Goal: Task Accomplishment & Management: Use online tool/utility

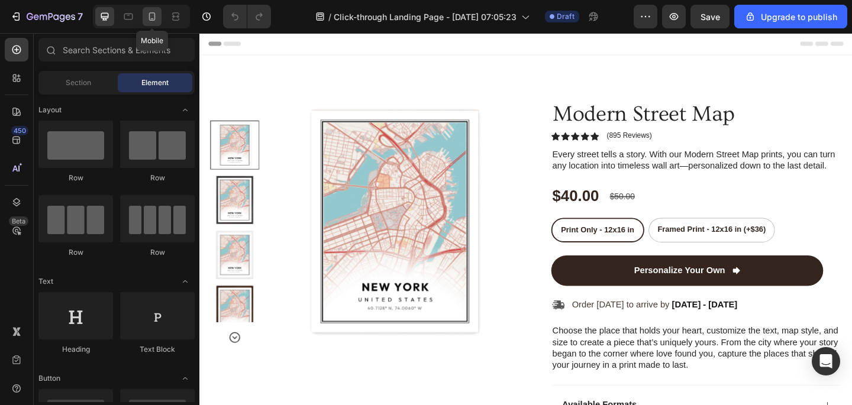
click at [149, 15] on icon at bounding box center [152, 17] width 12 height 12
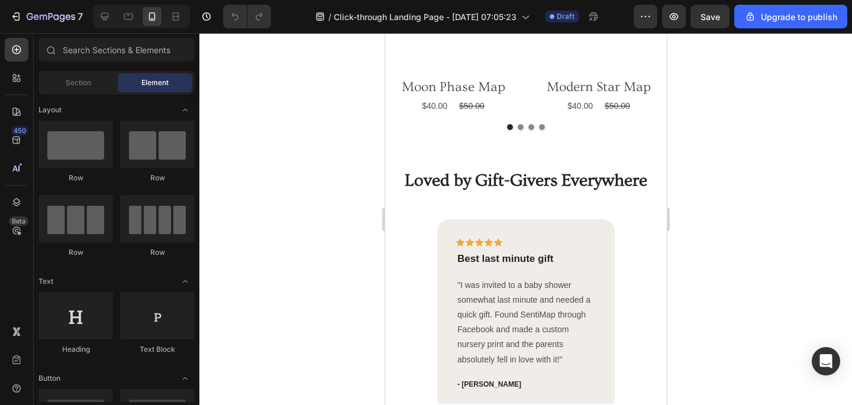
scroll to position [788, 0]
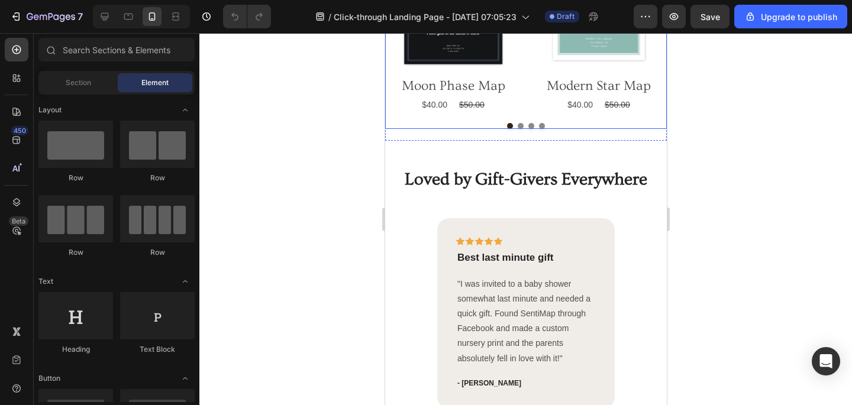
click at [520, 129] on button "Dot" at bounding box center [520, 126] width 6 height 6
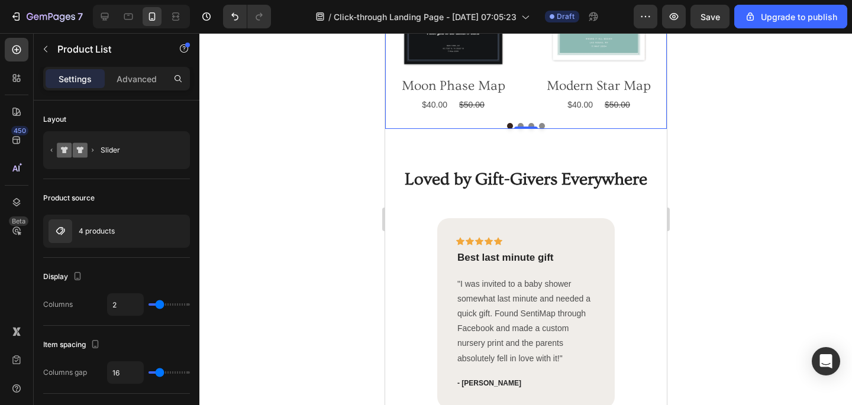
click at [521, 134] on div "0" at bounding box center [526, 128] width 12 height 9
click at [531, 129] on button "Dot" at bounding box center [531, 126] width 6 height 6
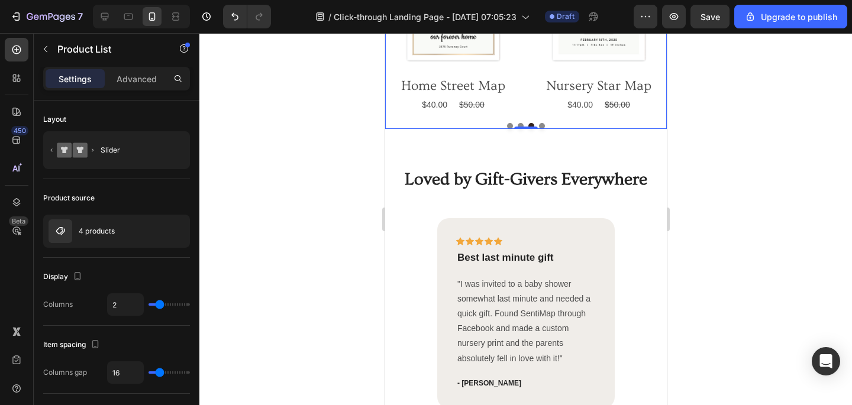
click at [543, 129] on button "Dot" at bounding box center [542, 126] width 6 height 6
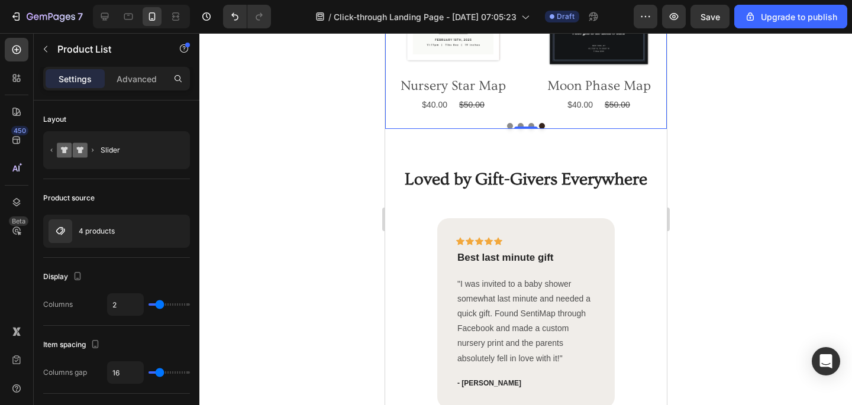
click at [518, 129] on button "Dot" at bounding box center [520, 126] width 6 height 6
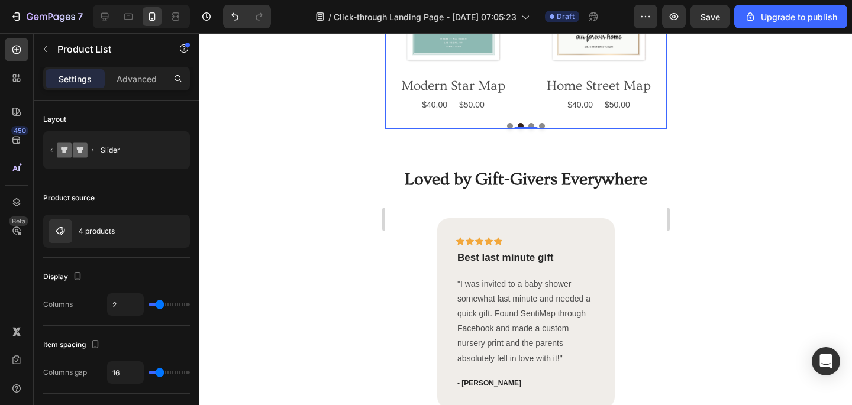
click at [510, 129] on button "Dot" at bounding box center [510, 126] width 6 height 6
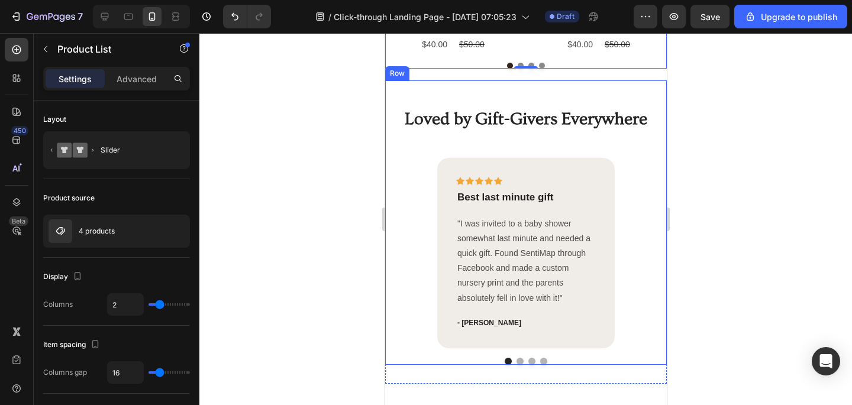
scroll to position [1037, 0]
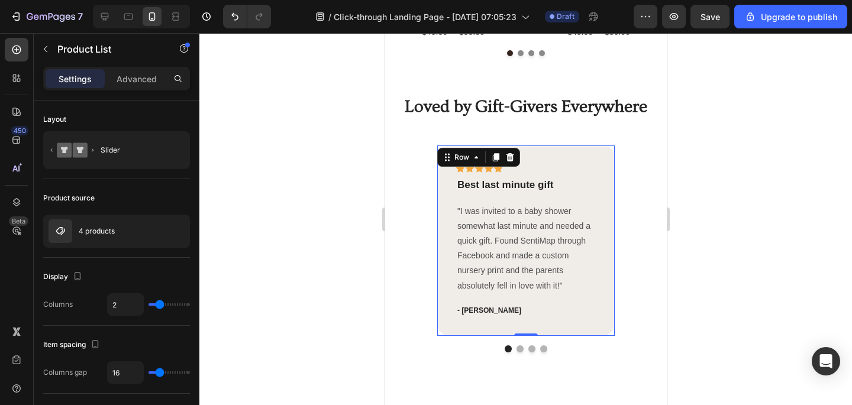
click at [606, 173] on div "Icon Icon Icon Icon Icon Row Best last minute gift Text block "I was invited to…" at bounding box center [526, 241] width 178 height 190
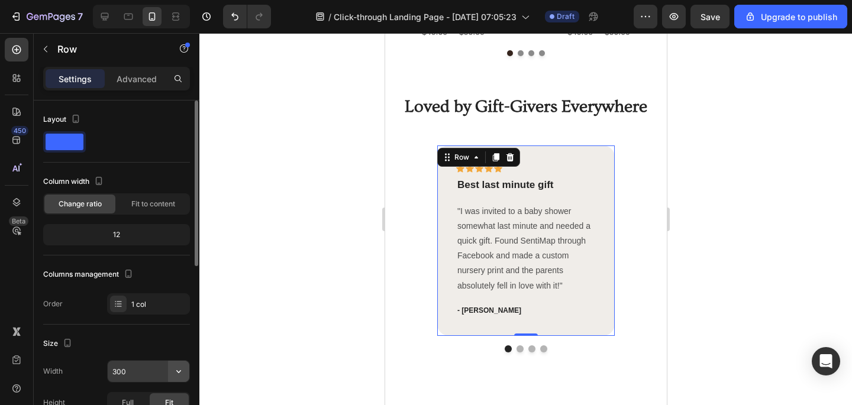
click at [178, 375] on icon "button" at bounding box center [179, 372] width 12 height 12
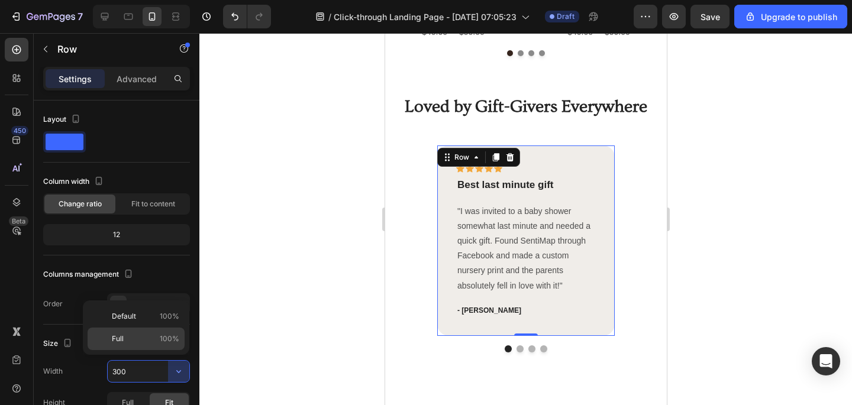
click at [149, 339] on p "Full 100%" at bounding box center [145, 339] width 67 height 11
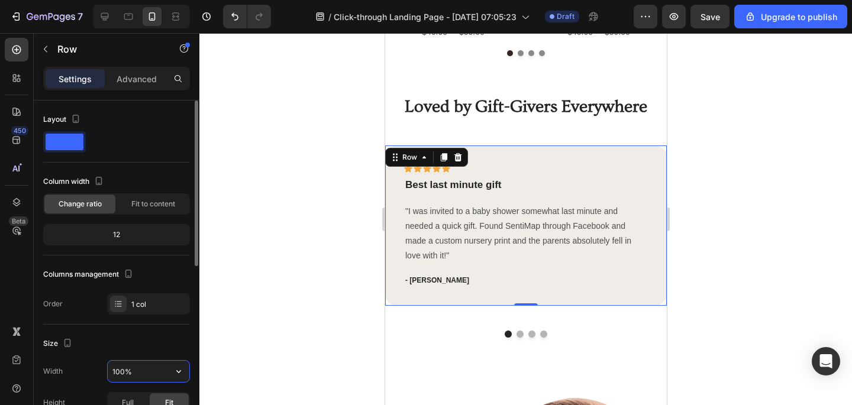
click at [136, 372] on input "100%" at bounding box center [149, 371] width 82 height 21
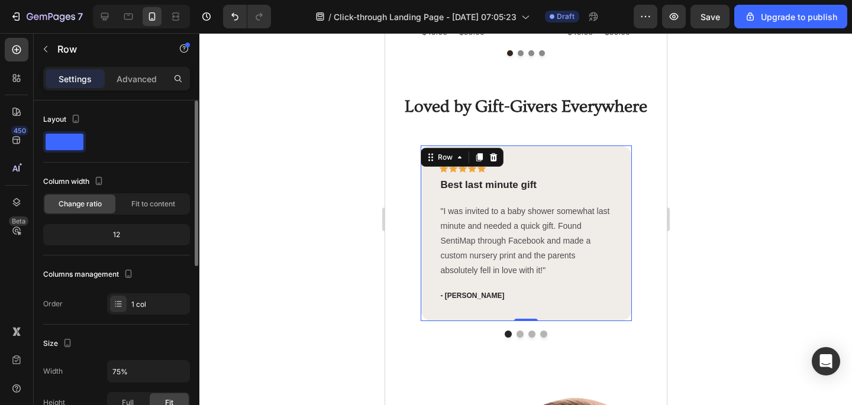
click at [147, 354] on div "Size Width 75% Height Full Fit Padding 32, 32, 32, 32" at bounding box center [116, 390] width 147 height 130
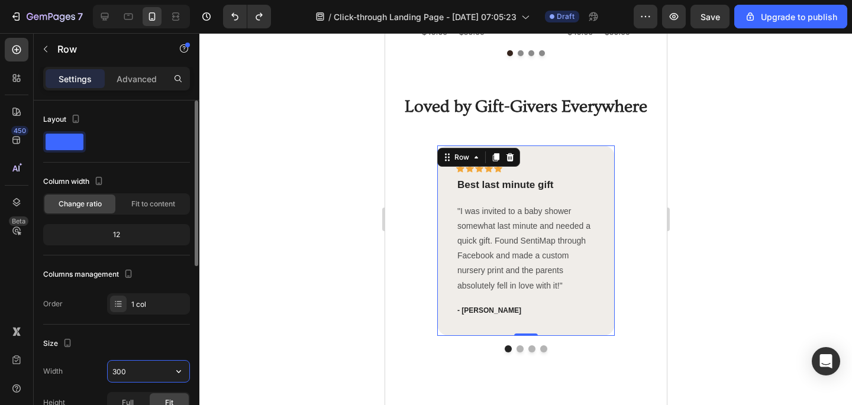
click at [128, 374] on input "300" at bounding box center [149, 371] width 82 height 21
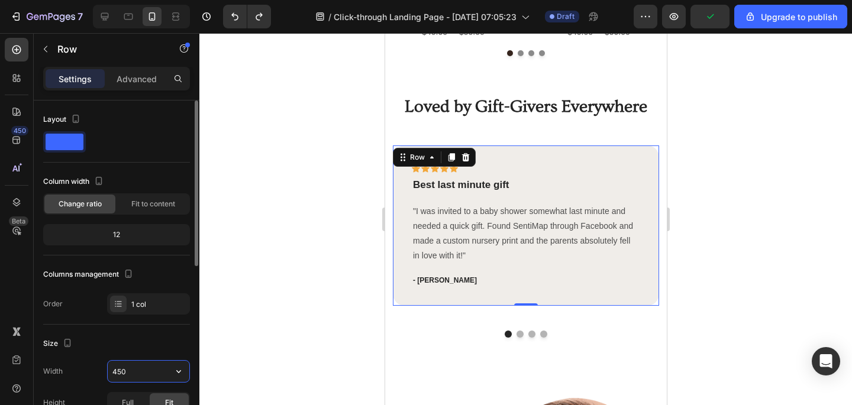
click at [120, 370] on input "450" at bounding box center [149, 371] width 82 height 21
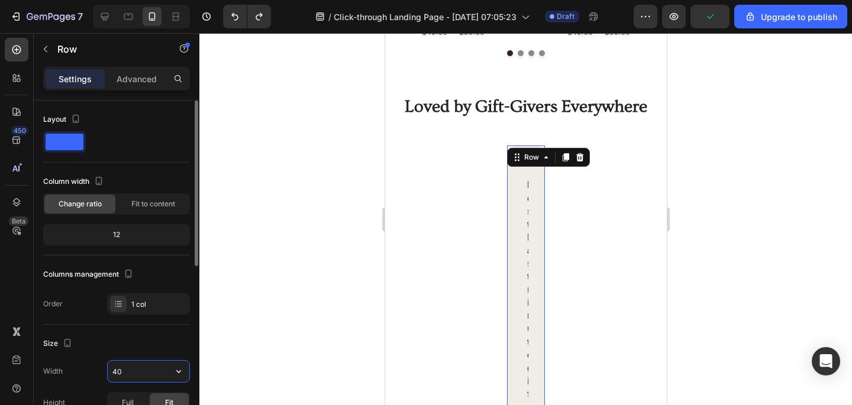
type input "400"
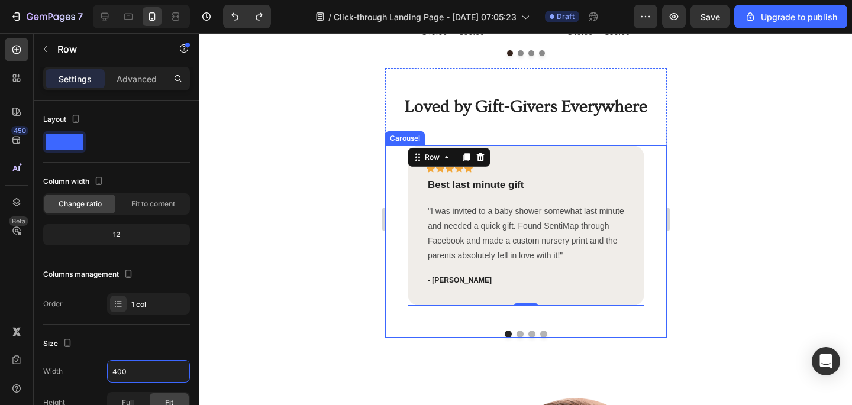
click at [521, 334] on button "Dot" at bounding box center [519, 334] width 7 height 7
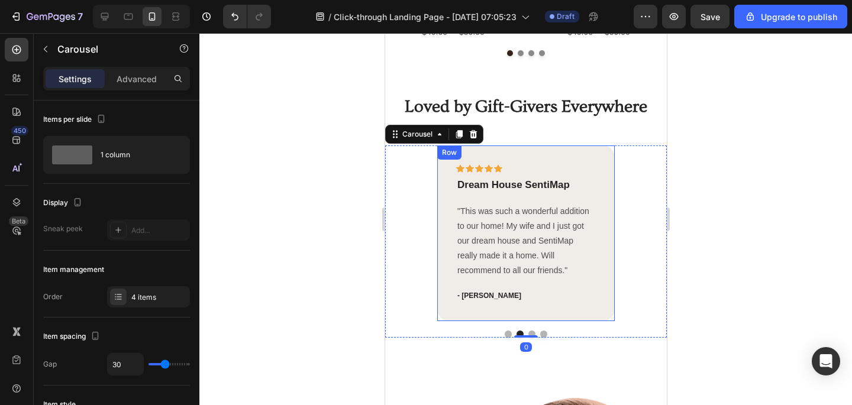
click at [528, 309] on div "Icon Icon Icon Icon Icon Row Dream House SentiMap Text block "This was such a w…" at bounding box center [526, 233] width 178 height 175
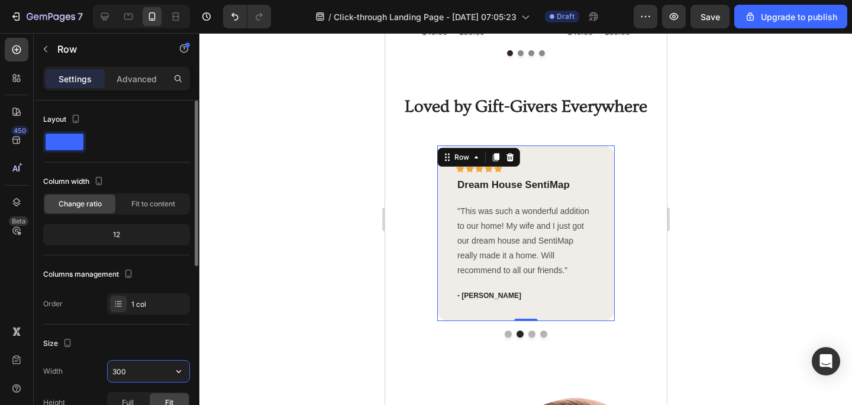
click at [116, 369] on input "300" at bounding box center [149, 371] width 82 height 21
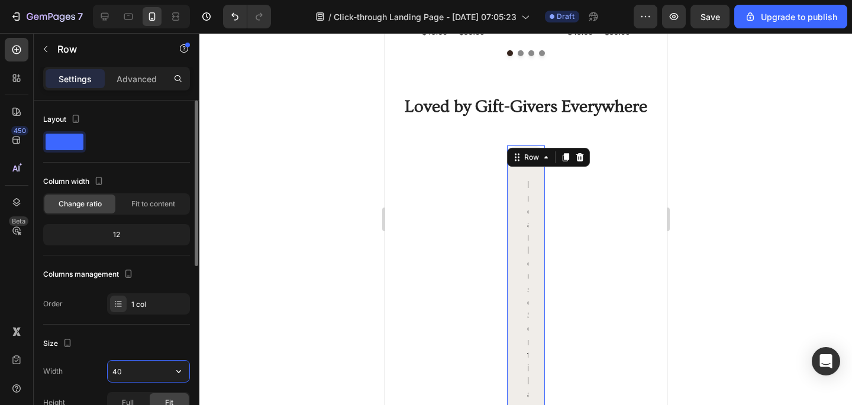
type input "400"
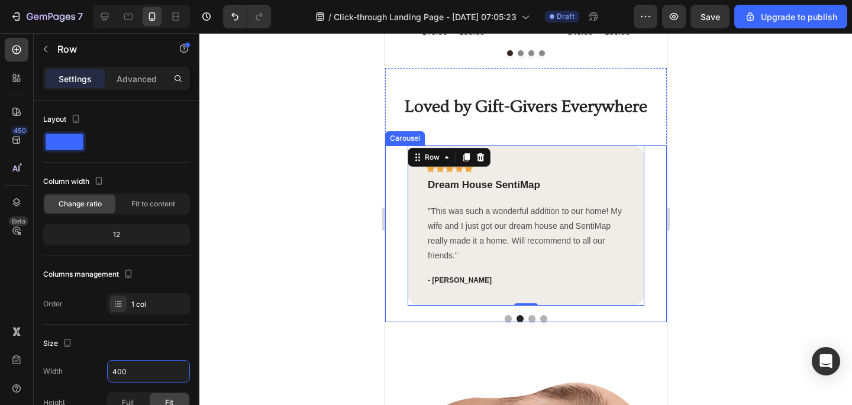
click at [532, 319] on button "Dot" at bounding box center [531, 318] width 7 height 7
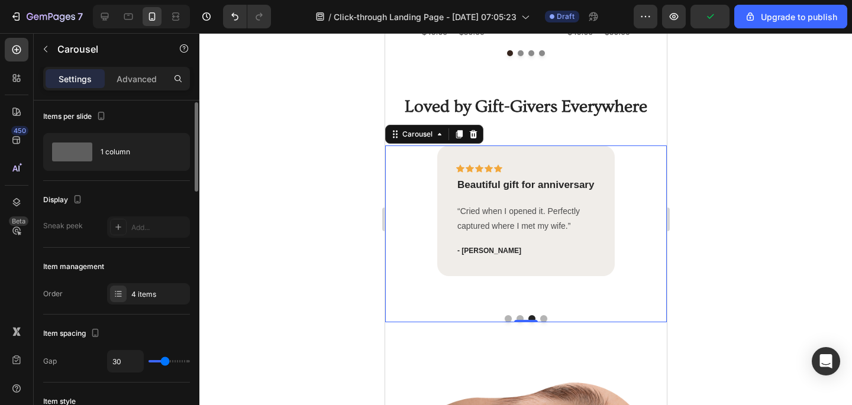
scroll to position [0, 0]
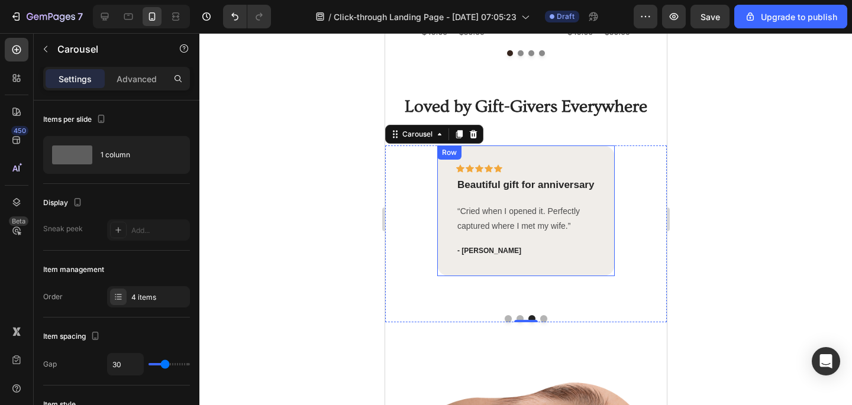
click at [530, 243] on div "Icon Icon Icon Icon Icon Row Beautiful gift for anniversary Text block “Cried w…" at bounding box center [526, 211] width 140 height 93
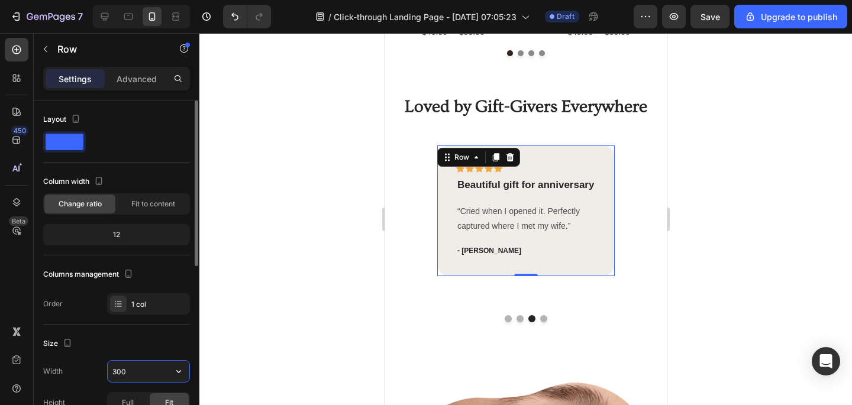
click at [133, 368] on input "300" at bounding box center [149, 371] width 82 height 21
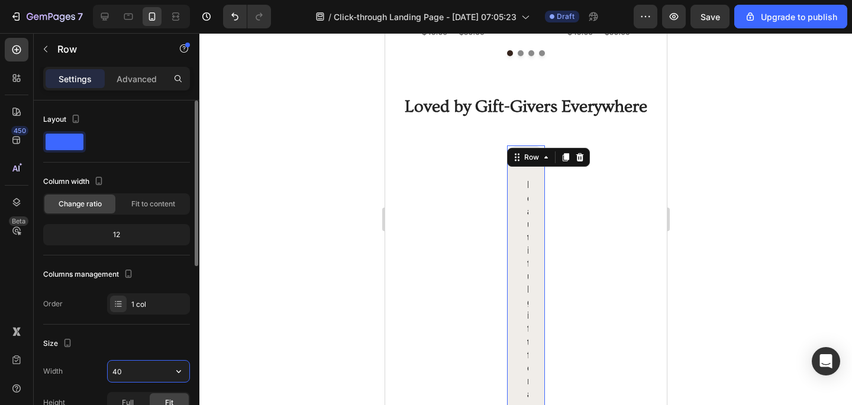
type input "400"
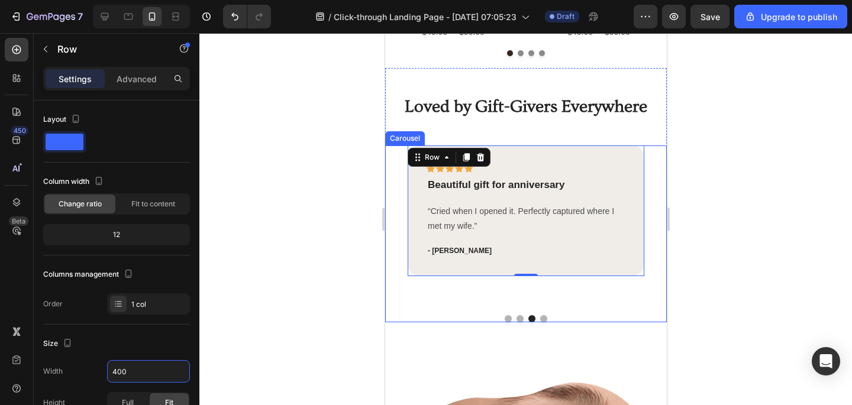
click at [543, 319] on button "Dot" at bounding box center [543, 318] width 7 height 7
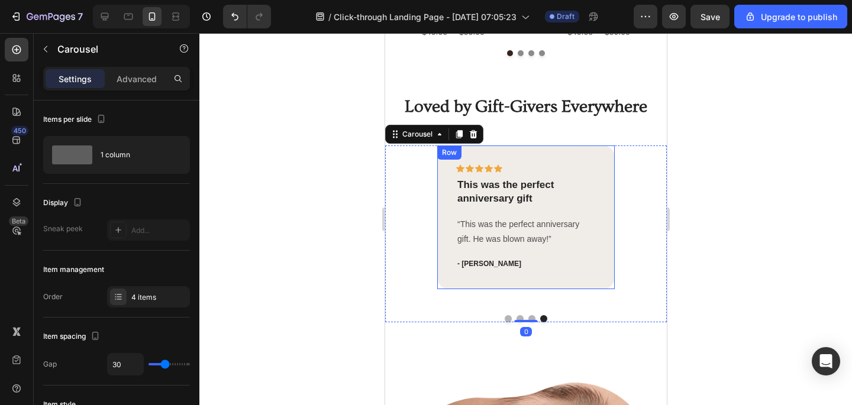
click at [601, 253] on div "Icon Icon Icon Icon Icon Row This was the perfect anniversary gift Text block “…" at bounding box center [526, 218] width 178 height 144
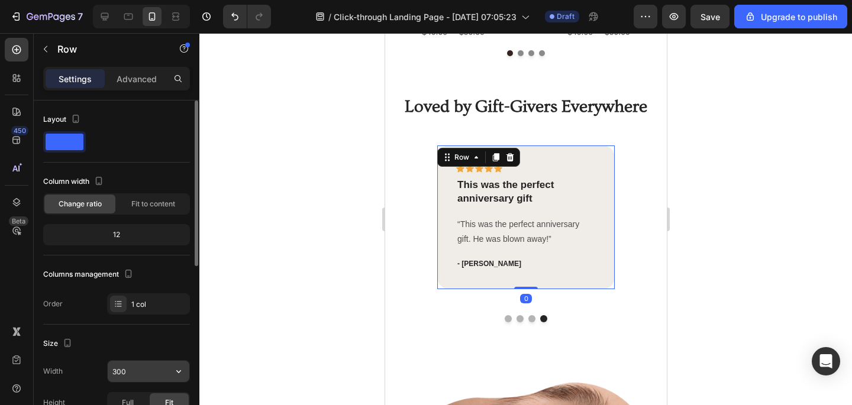
click at [118, 373] on input "300" at bounding box center [149, 371] width 82 height 21
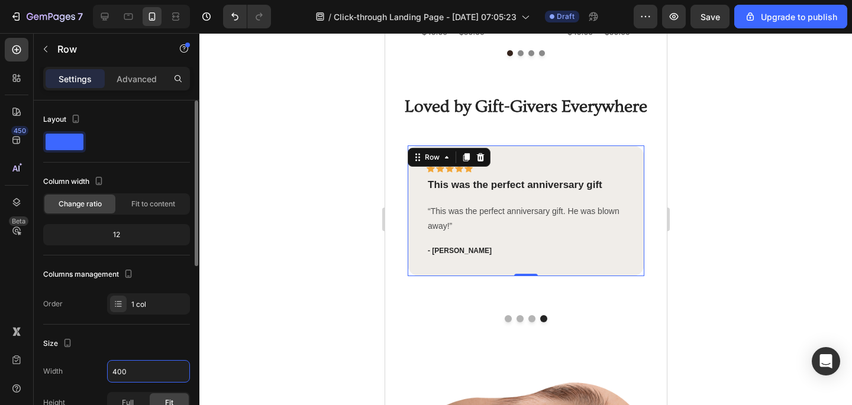
type input "400"
click at [156, 343] on div "Size" at bounding box center [116, 343] width 147 height 19
click at [338, 282] on div at bounding box center [525, 219] width 653 height 372
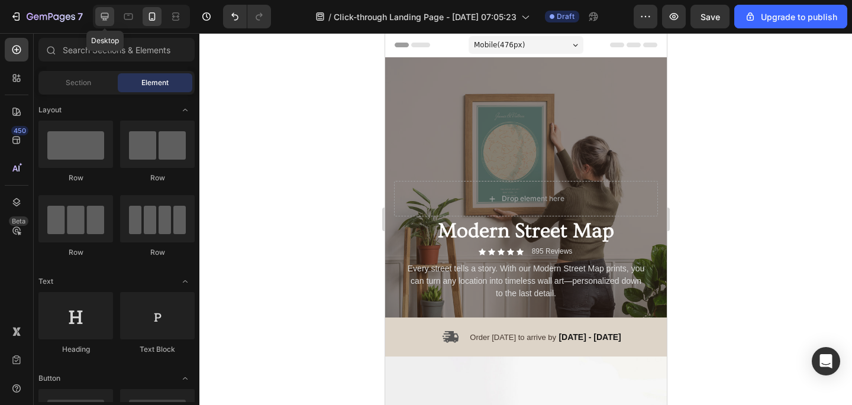
click at [108, 14] on icon at bounding box center [105, 17] width 8 height 8
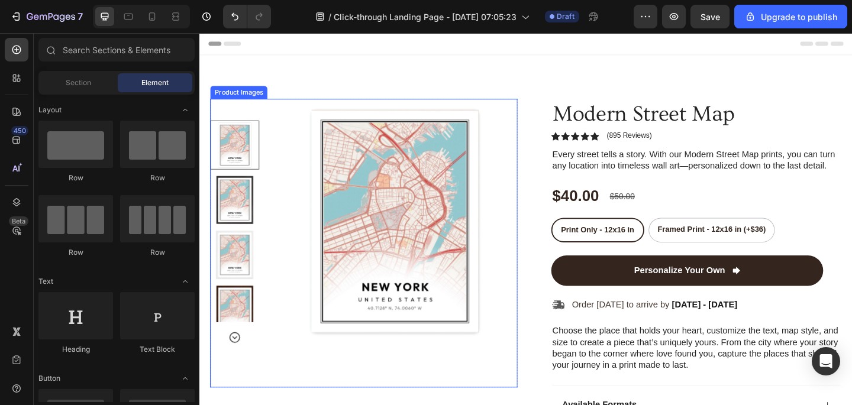
click at [456, 246] on img at bounding box center [412, 238] width 267 height 267
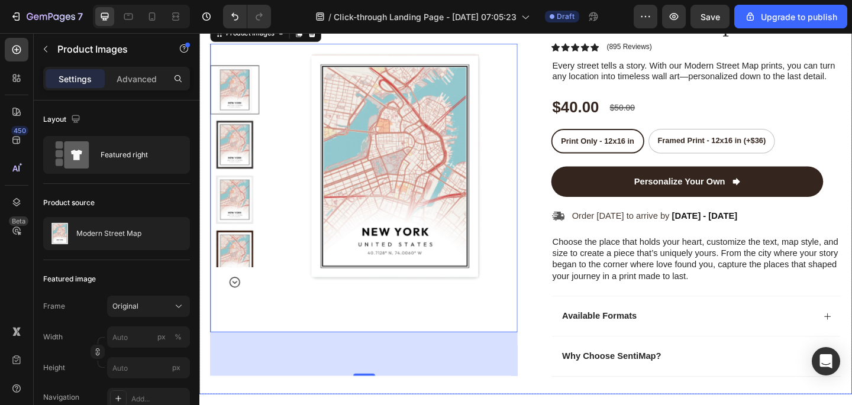
scroll to position [428, 0]
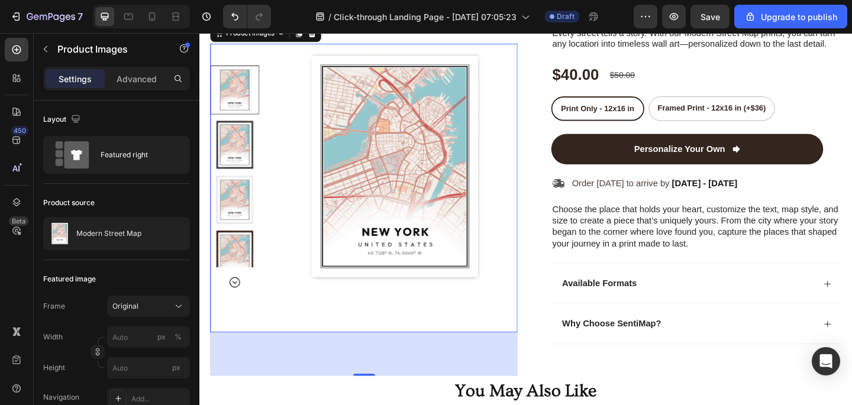
click at [150, 27] on div at bounding box center [141, 17] width 97 height 24
click at [154, 21] on icon at bounding box center [152, 17] width 12 height 12
type input "8"
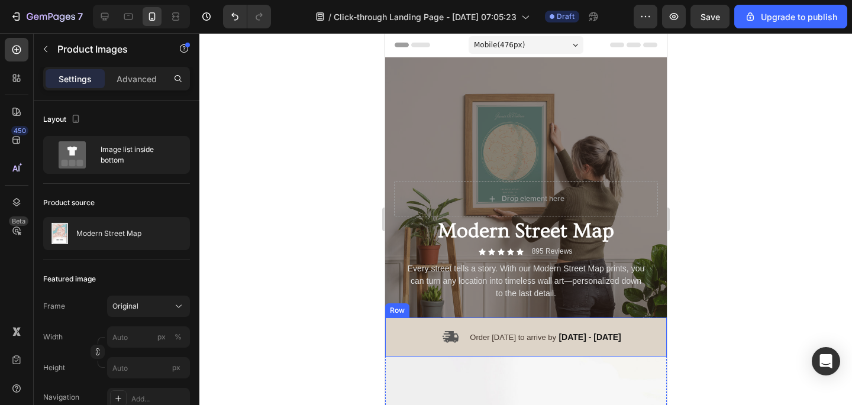
click at [628, 335] on div "Icon Order [DATE] to arrive by [DATE] - [DATE] Delivery Date Row" at bounding box center [526, 337] width 282 height 39
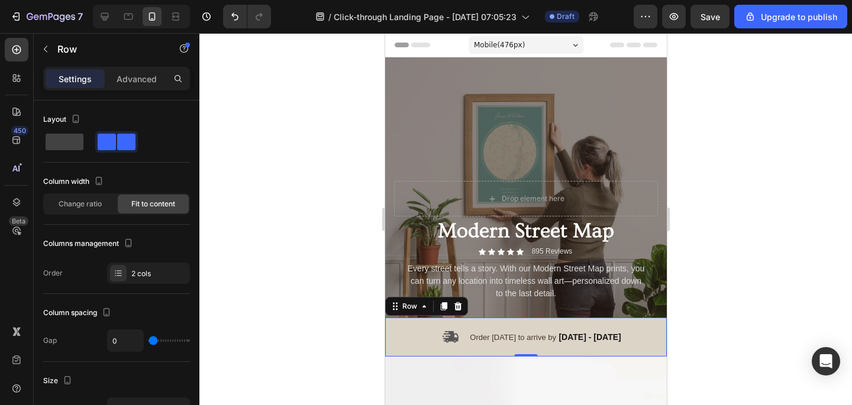
click at [283, 328] on div at bounding box center [525, 219] width 653 height 372
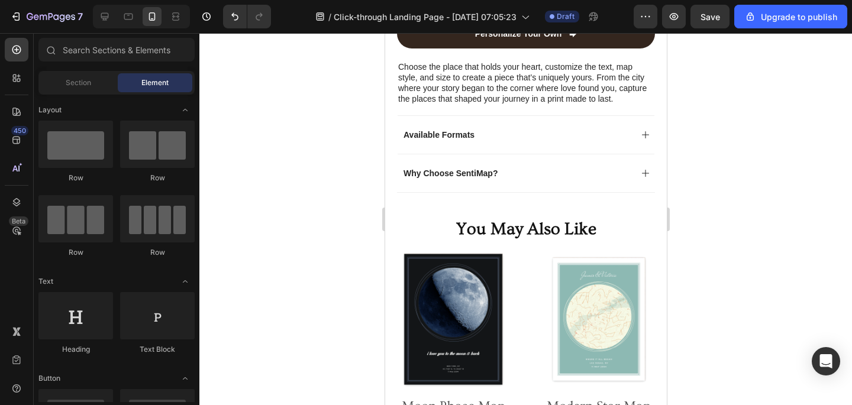
scroll to position [642, 0]
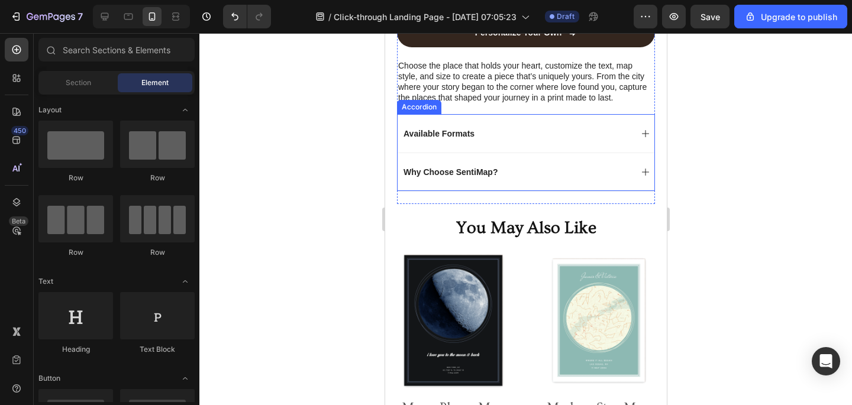
click at [559, 176] on div "Why Choose SentiMap?" at bounding box center [516, 172] width 230 height 14
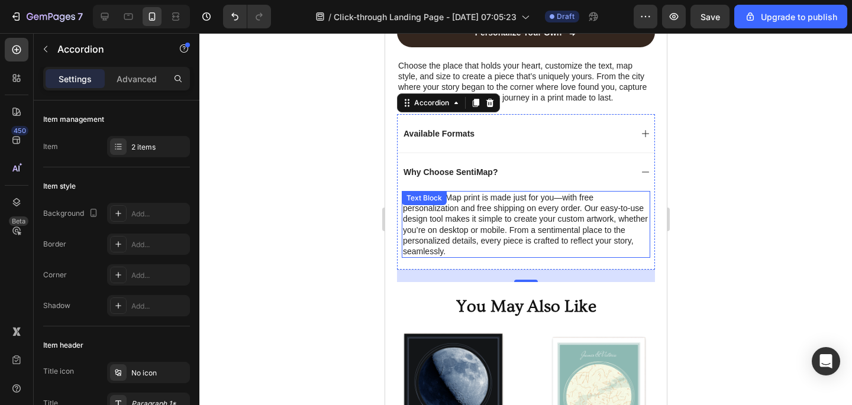
click at [589, 198] on p "Every SentiMap print is made just for you—with free personalization and free sh…" at bounding box center [525, 224] width 246 height 65
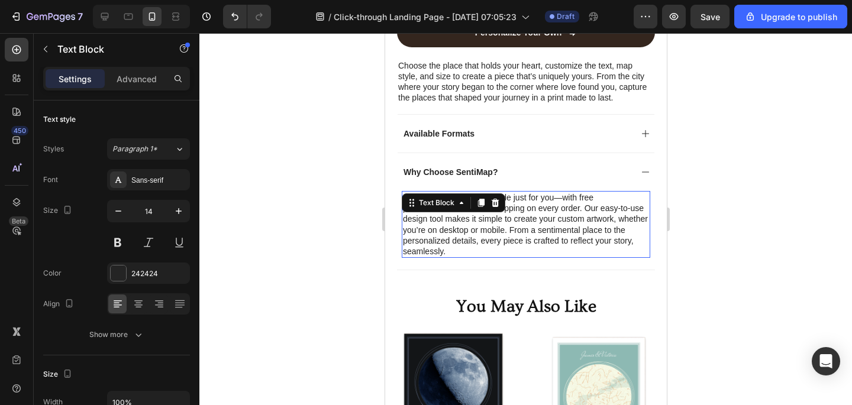
click at [589, 198] on p "Every SentiMap print is made just for you—with free personalization and free sh…" at bounding box center [525, 224] width 246 height 65
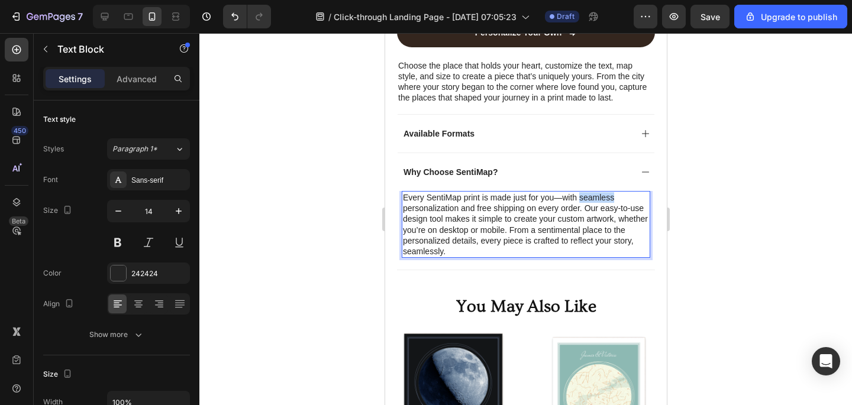
click at [580, 196] on p "Every SentiMap print is made just for you—with seamless personalization and fre…" at bounding box center [525, 224] width 246 height 65
click at [702, 207] on div at bounding box center [525, 219] width 653 height 372
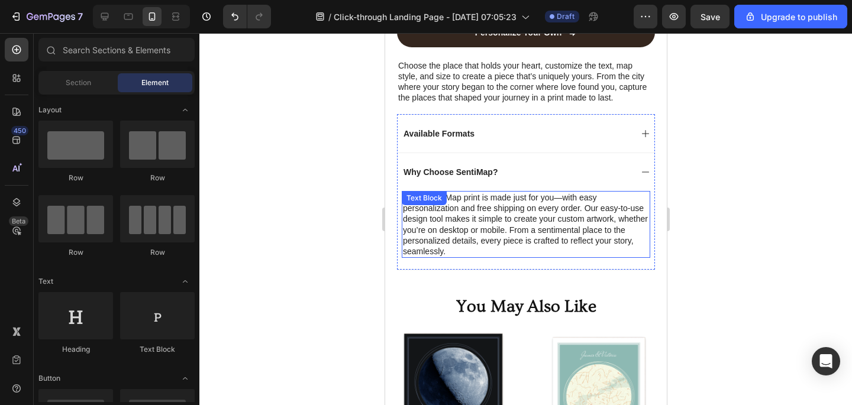
click at [589, 196] on p "Every SentiMap print is made just for you—with easy personalization and free sh…" at bounding box center [525, 224] width 246 height 65
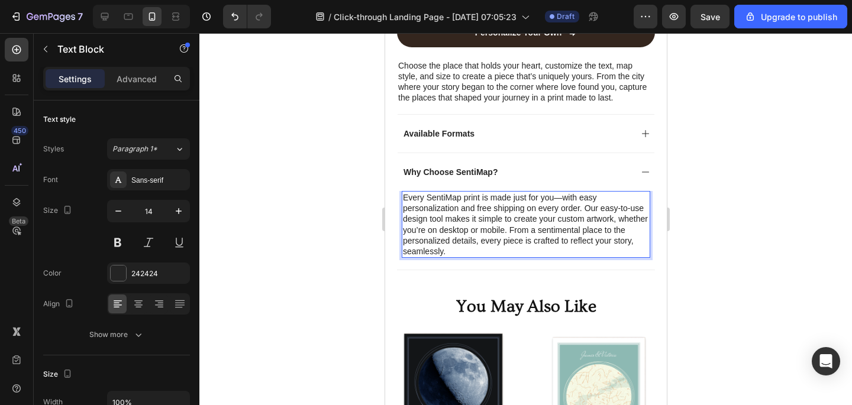
click at [590, 198] on p "Every SentiMap print is made just for you—with easy personalization and free sh…" at bounding box center [525, 224] width 246 height 65
click at [677, 185] on div at bounding box center [525, 219] width 653 height 372
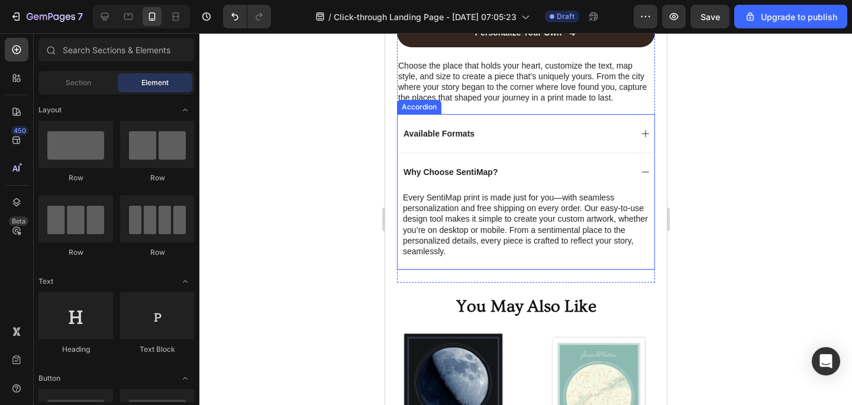
click at [588, 166] on div "Why Choose SentiMap?" at bounding box center [516, 172] width 230 height 14
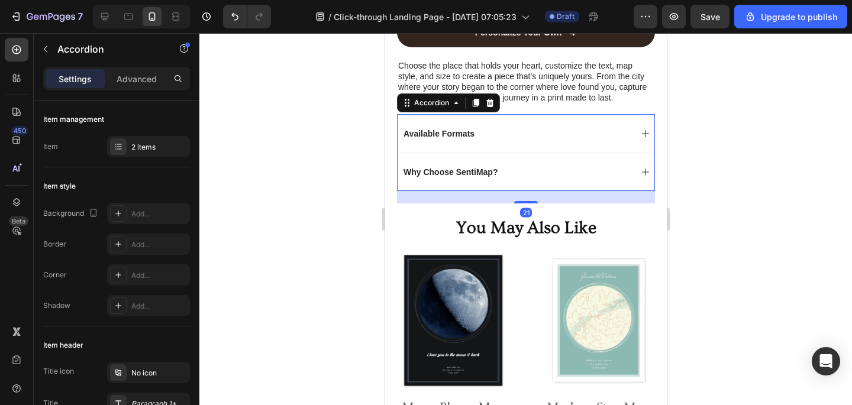
click at [596, 138] on div "Available Formats" at bounding box center [516, 134] width 230 height 14
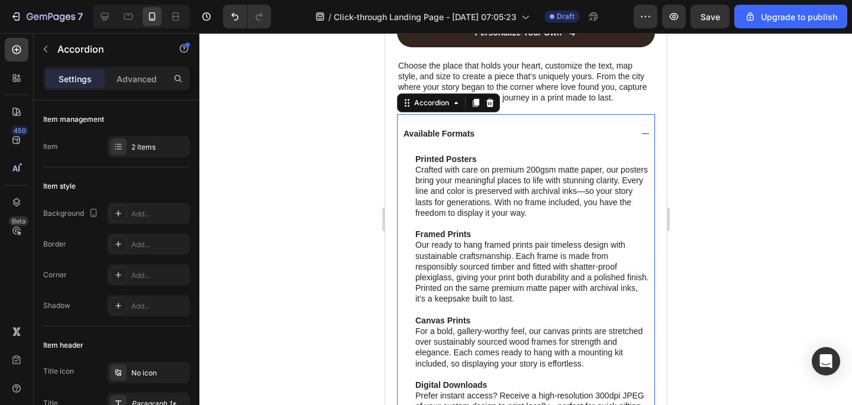
click at [596, 138] on div "Available Formats" at bounding box center [516, 134] width 230 height 14
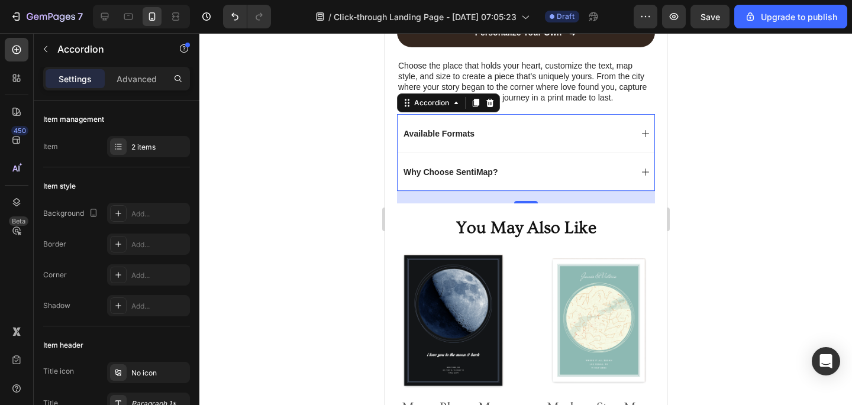
click at [590, 162] on div "Why Choose SentiMap?" at bounding box center [525, 172] width 257 height 38
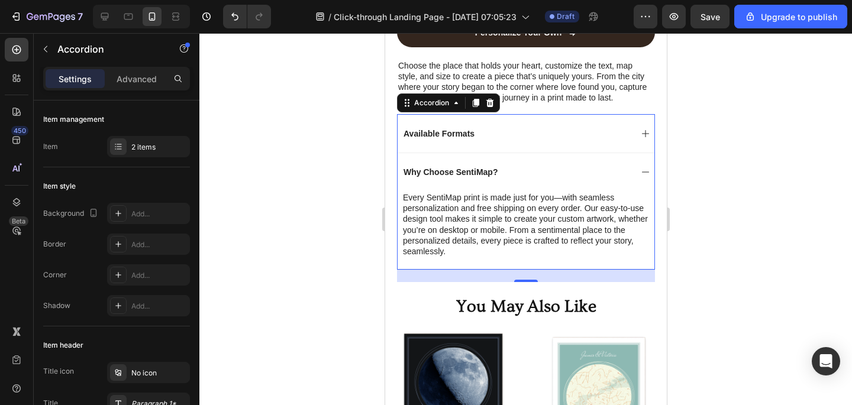
click at [590, 162] on div "Why Choose SentiMap?" at bounding box center [525, 172] width 257 height 38
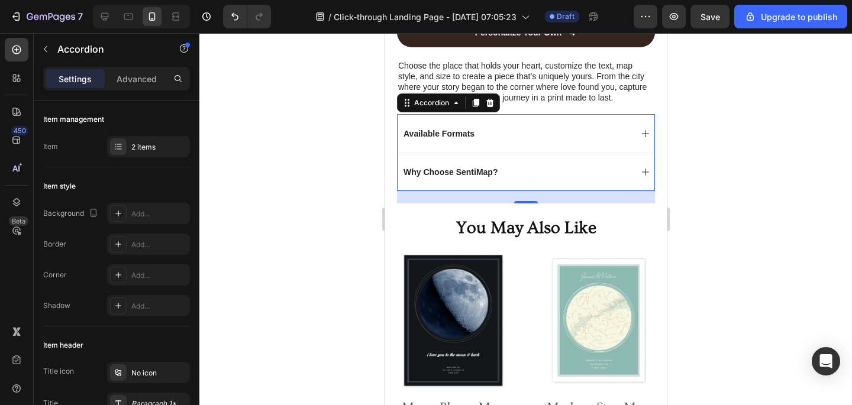
click at [591, 137] on div "Available Formats" at bounding box center [516, 134] width 230 height 14
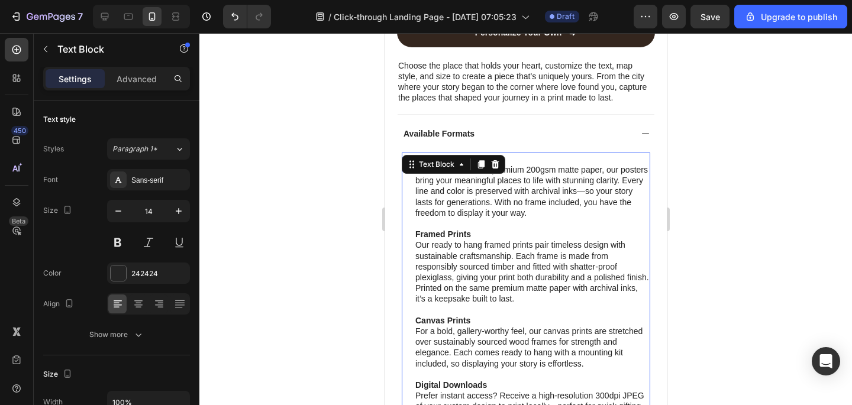
click at [462, 245] on p "Framed Prints Our ready to hang framed prints pair timeless design with sustain…" at bounding box center [532, 266] width 234 height 75
click at [452, 244] on p "Framed Prints Our ready to-hang framed prints pair timeless design with sustain…" at bounding box center [532, 266] width 234 height 75
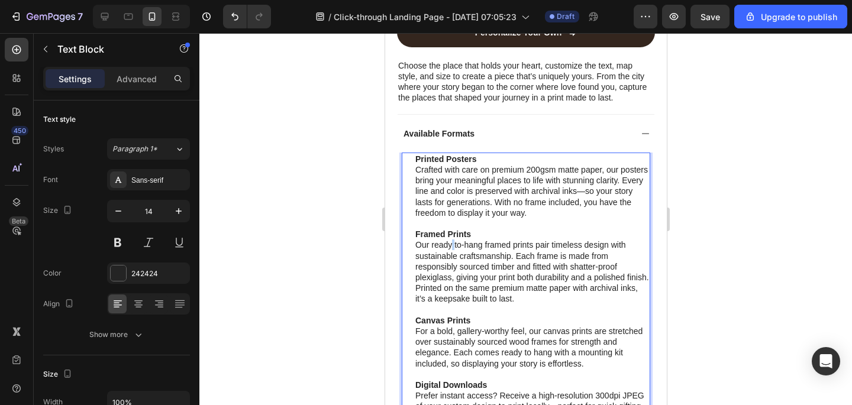
click at [452, 244] on p "Framed Prints Our ready to-hang framed prints pair timeless design with sustain…" at bounding box center [532, 266] width 234 height 75
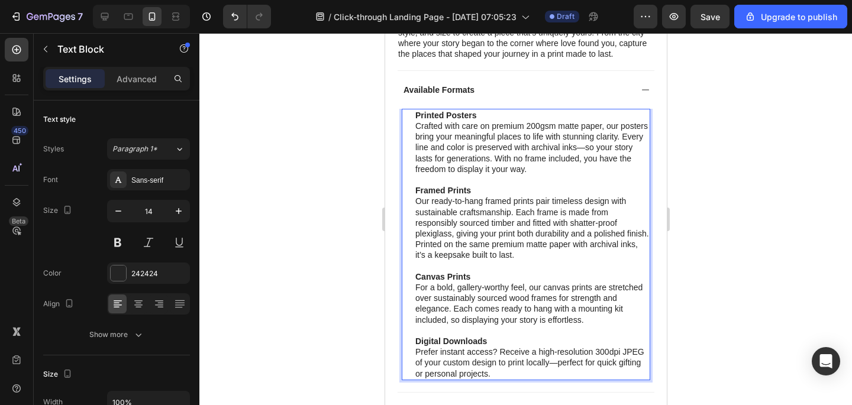
scroll to position [692, 0]
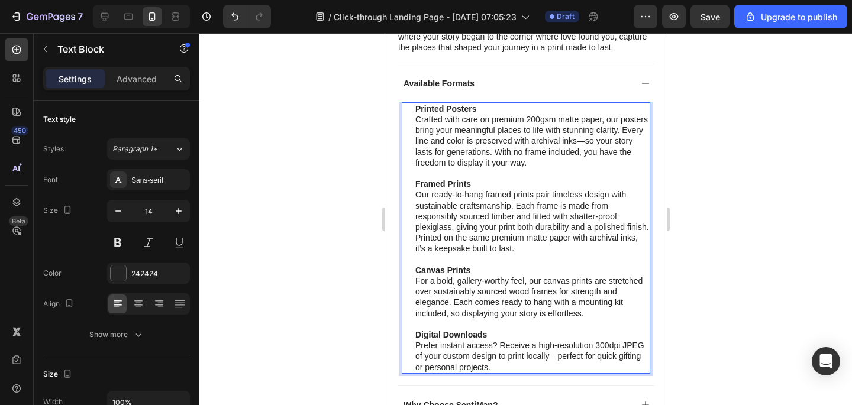
click at [523, 304] on p "Canvas Prints For a bold, gallery-worthy feel, our canvas prints are stretched …" at bounding box center [532, 292] width 234 height 54
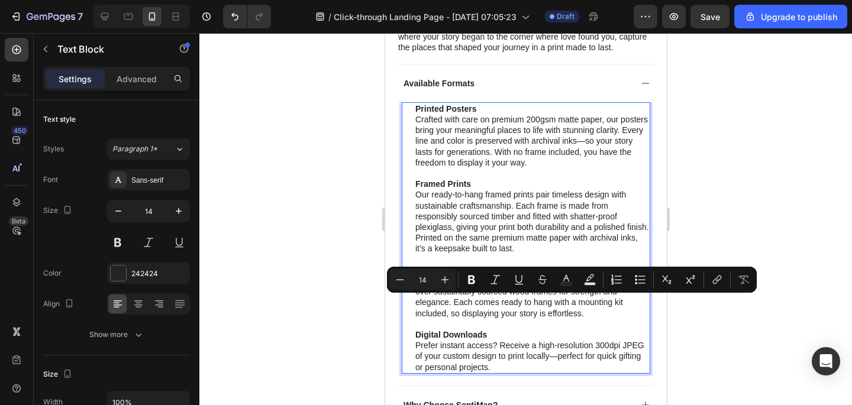
click at [521, 303] on p "Canvas Prints For a bold, gallery-worthy feel, our canvas prints are stretched …" at bounding box center [532, 292] width 234 height 54
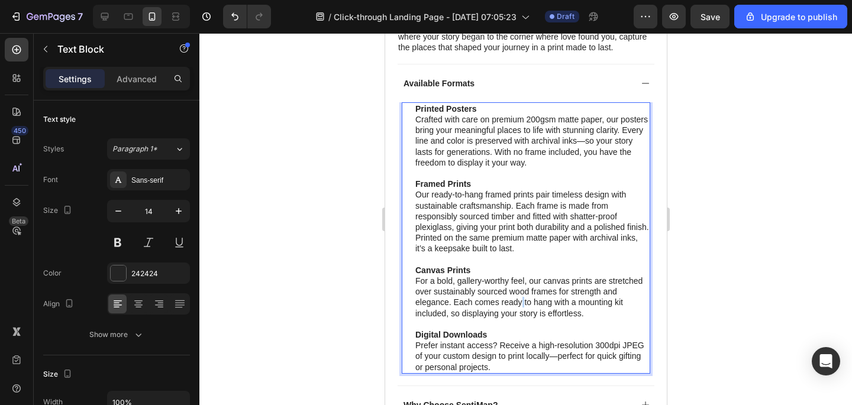
click at [521, 303] on p "Canvas Prints For a bold, gallery-worthy feel, our canvas prints are stretched …" at bounding box center [532, 292] width 234 height 54
click at [533, 302] on p "Canvas Prints For a bold, gallery-worthy feel, our canvas prints are stretched …" at bounding box center [532, 292] width 234 height 54
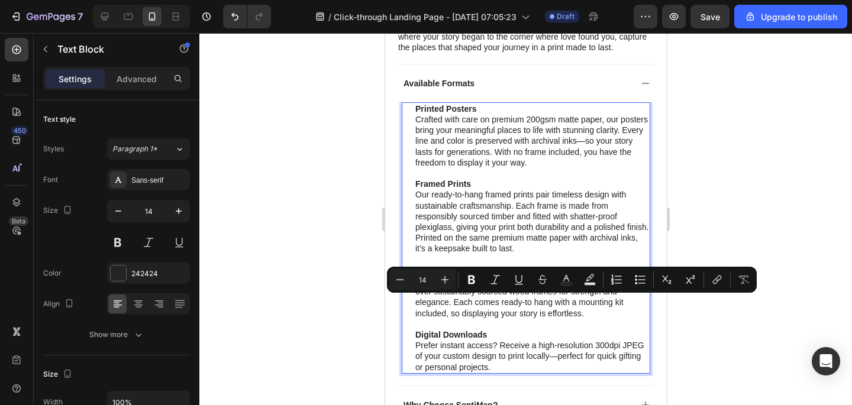
click at [530, 302] on p "Canvas Prints For a bold, gallery-worthy feel, our canvas prints are stretched …" at bounding box center [532, 292] width 234 height 54
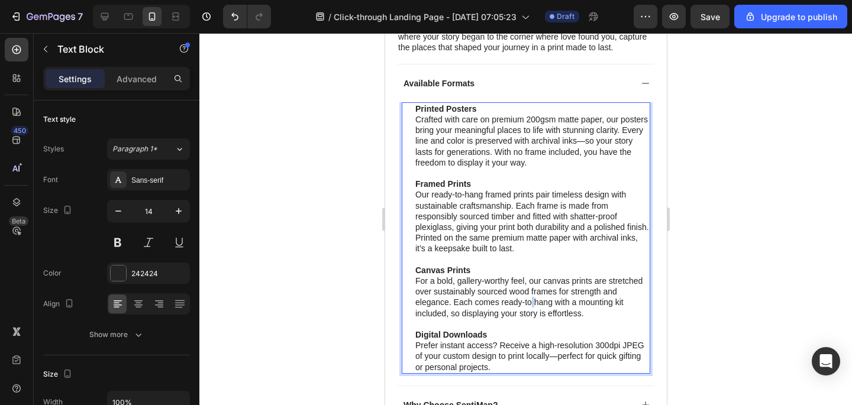
click at [530, 302] on p "Canvas Prints For a bold, gallery-worthy feel, our canvas prints are stretched …" at bounding box center [532, 292] width 234 height 54
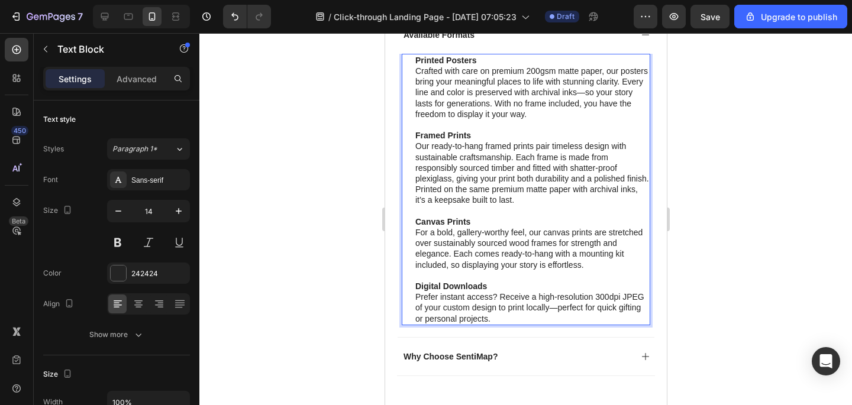
scroll to position [750, 0]
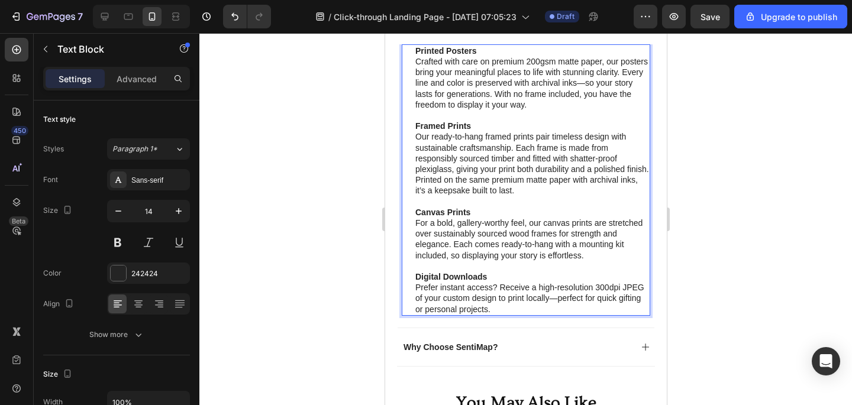
click at [695, 226] on div at bounding box center [525, 219] width 653 height 372
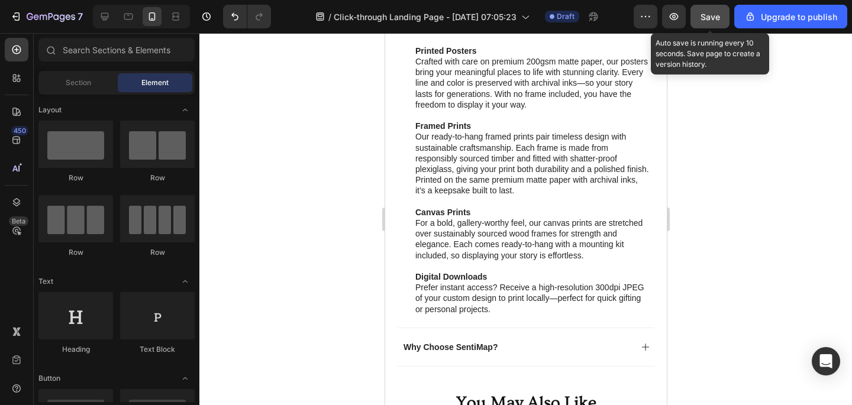
click at [722, 21] on button "Save" at bounding box center [710, 17] width 39 height 24
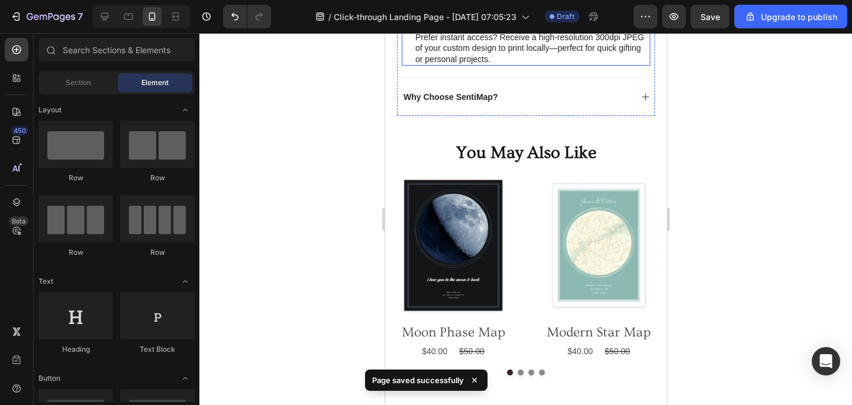
scroll to position [1008, 0]
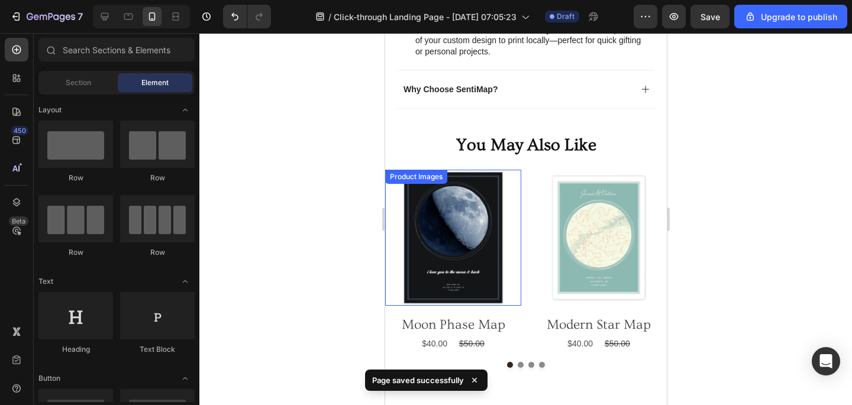
click at [320, 162] on div at bounding box center [525, 219] width 653 height 372
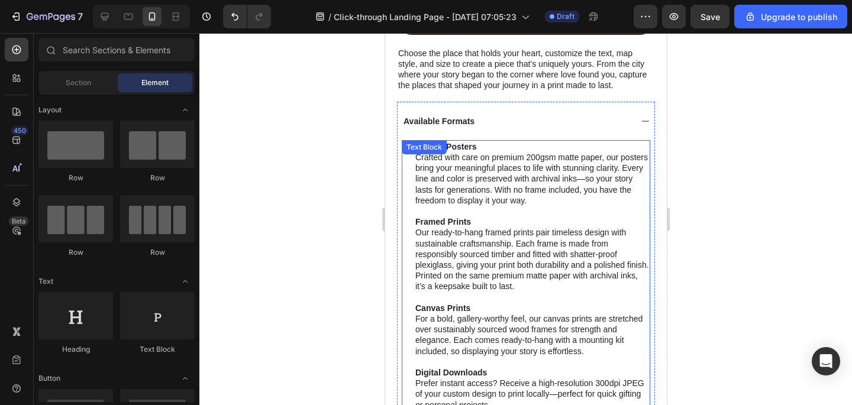
scroll to position [654, 0]
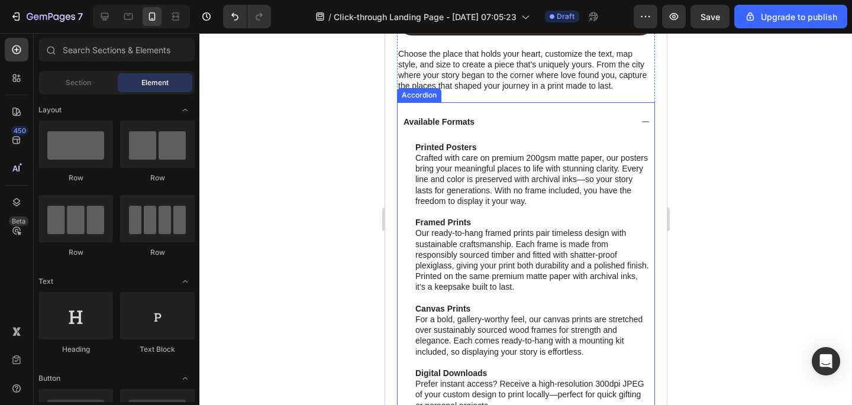
click at [594, 132] on div "Available Formats" at bounding box center [525, 121] width 257 height 38
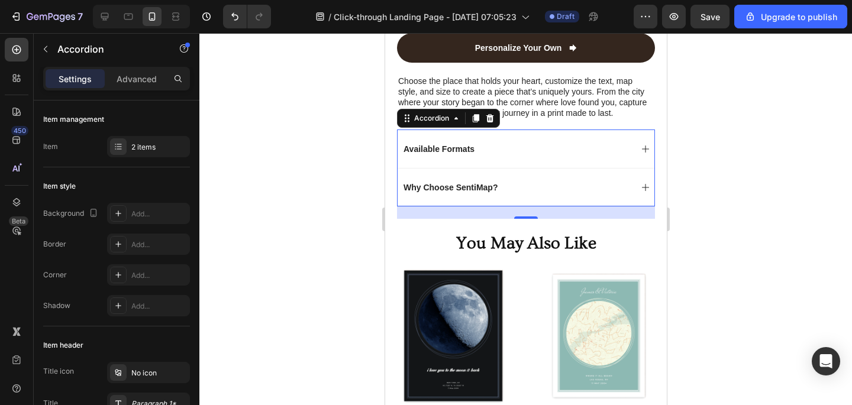
scroll to position [669, 0]
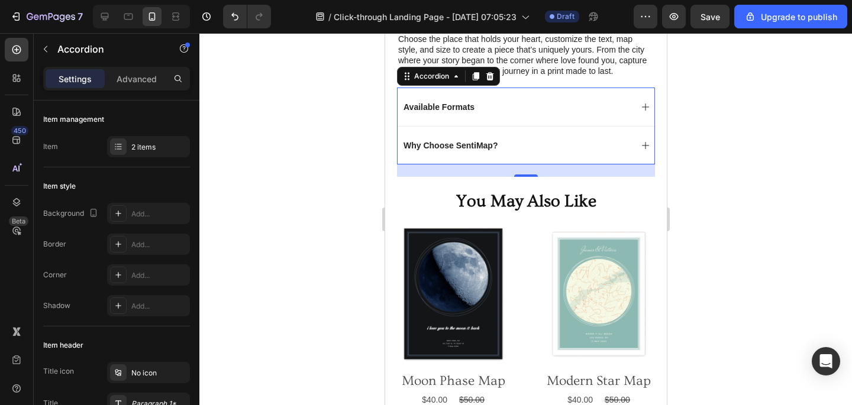
click at [727, 249] on div at bounding box center [525, 219] width 653 height 372
